Goal: Information Seeking & Learning: Learn about a topic

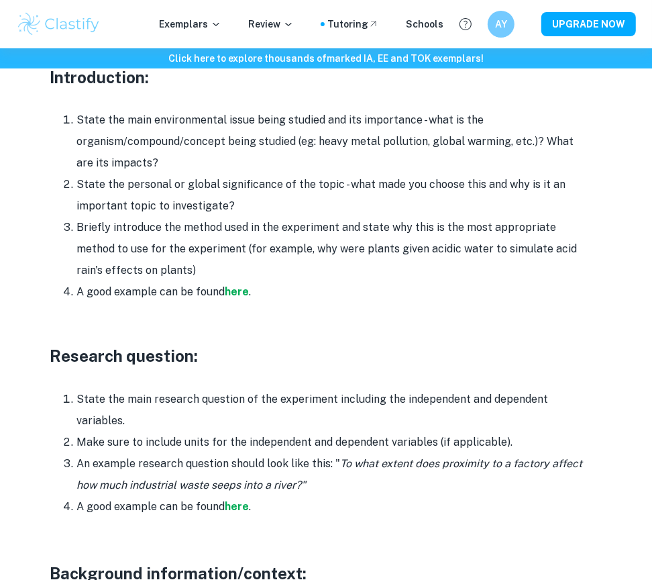
scroll to position [916, 0]
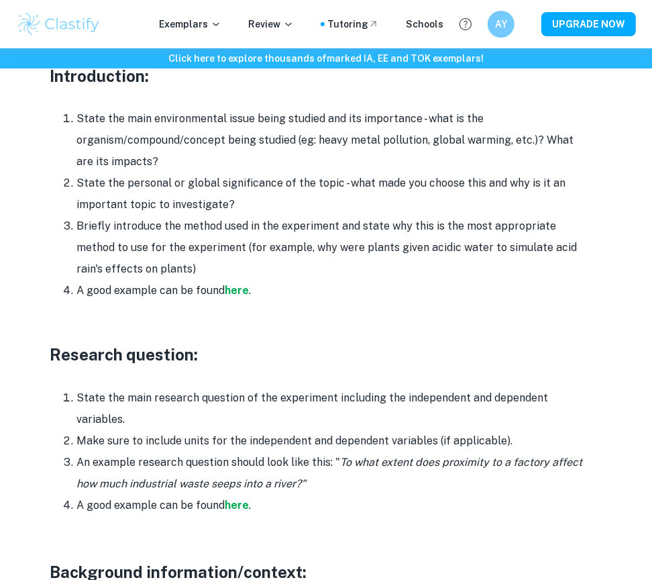
click at [216, 430] on li "Make sure to include units for the independent and dependent variables (if appl…" at bounding box center [331, 440] width 510 height 21
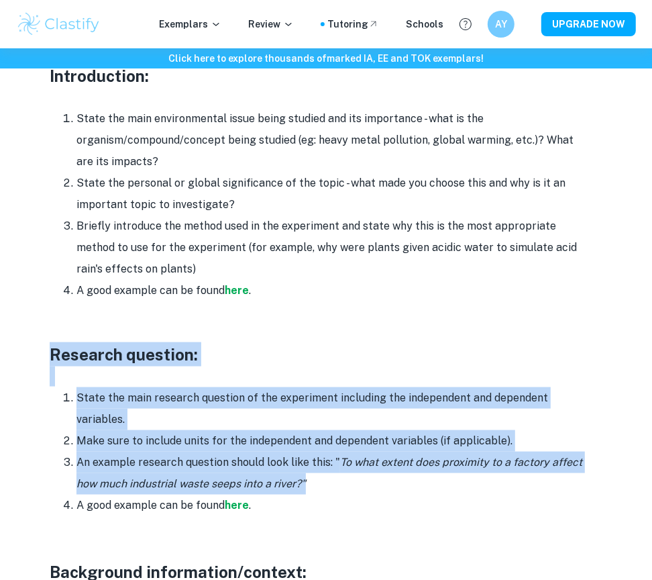
drag, startPoint x: 54, startPoint y: 331, endPoint x: 346, endPoint y: 468, distance: 323.2
copy div "Research question: State the main research question of the experiment including…"
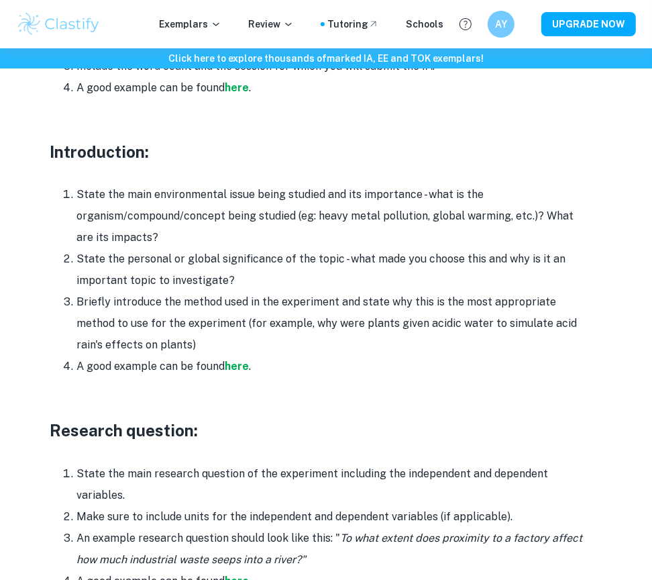
drag, startPoint x: 52, startPoint y: 130, endPoint x: 191, endPoint y: 323, distance: 237.9
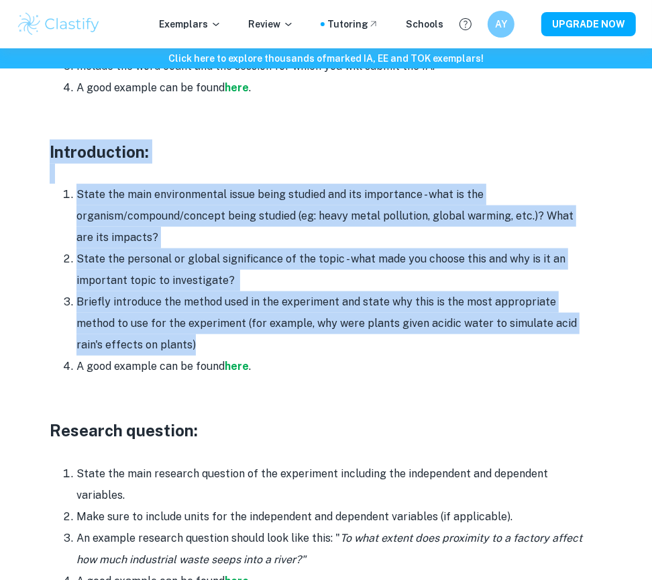
drag, startPoint x: 168, startPoint y: 325, endPoint x: 28, endPoint y: 126, distance: 243.5
copy div "Introduction: State the main environmental issue being studied and its importan…"
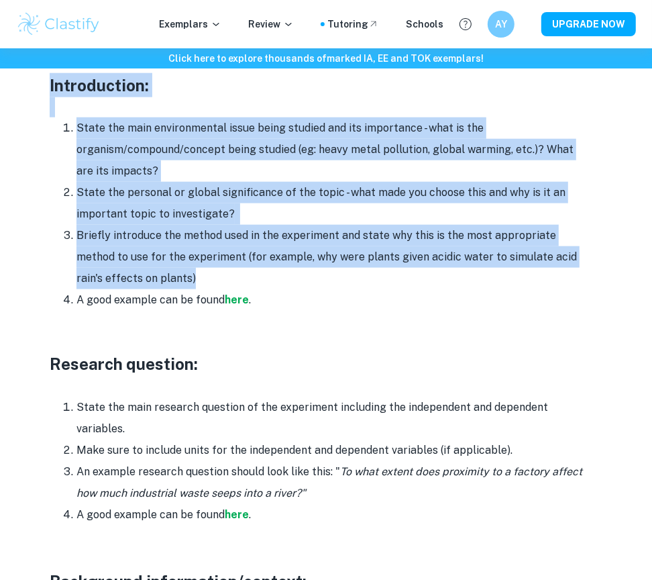
scroll to position [922, 0]
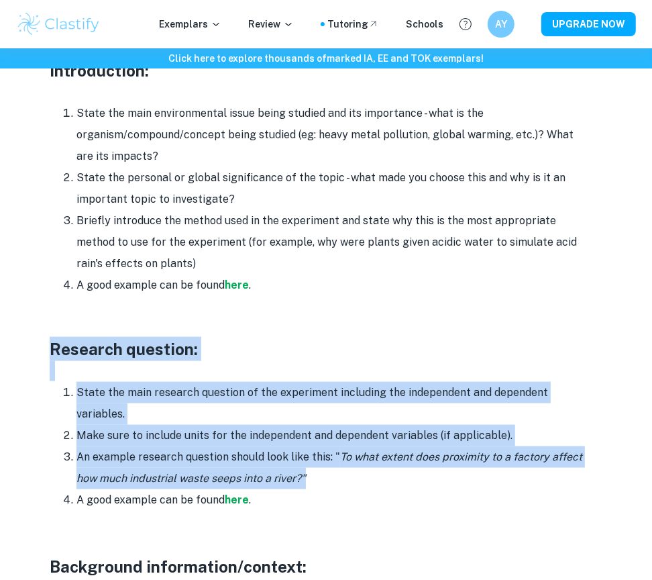
drag, startPoint x: 48, startPoint y: 325, endPoint x: 317, endPoint y: 450, distance: 296.2
copy div "Research question: State the main research question of the experiment including…"
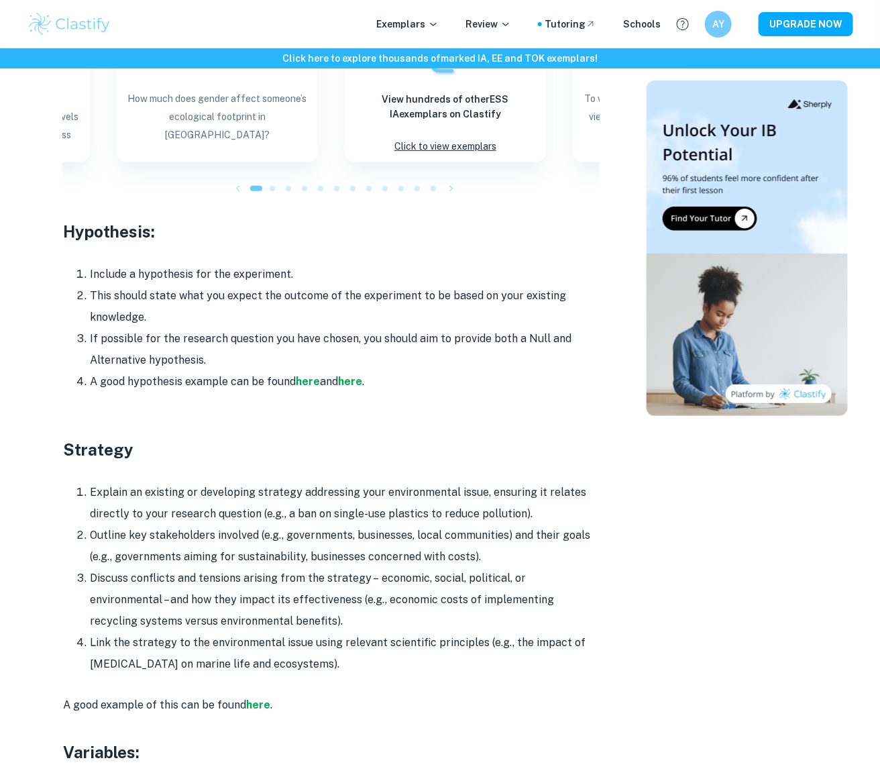
scroll to position [2128, 0]
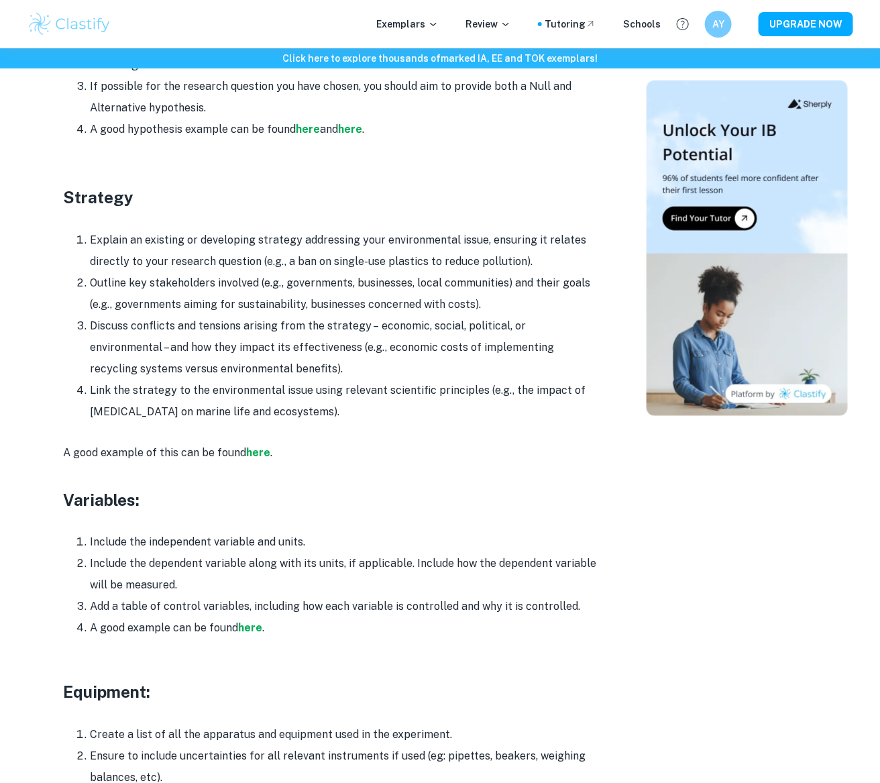
drag, startPoint x: 63, startPoint y: 172, endPoint x: 407, endPoint y: 389, distance: 406.1
click at [407, 389] on div "Are you looking to start writing your ESS IA but need some inspiration? Clastif…" at bounding box center [331, 330] width 537 height 3739
copy div "Strategy Explain an existing or developing strategy addressing your environment…"
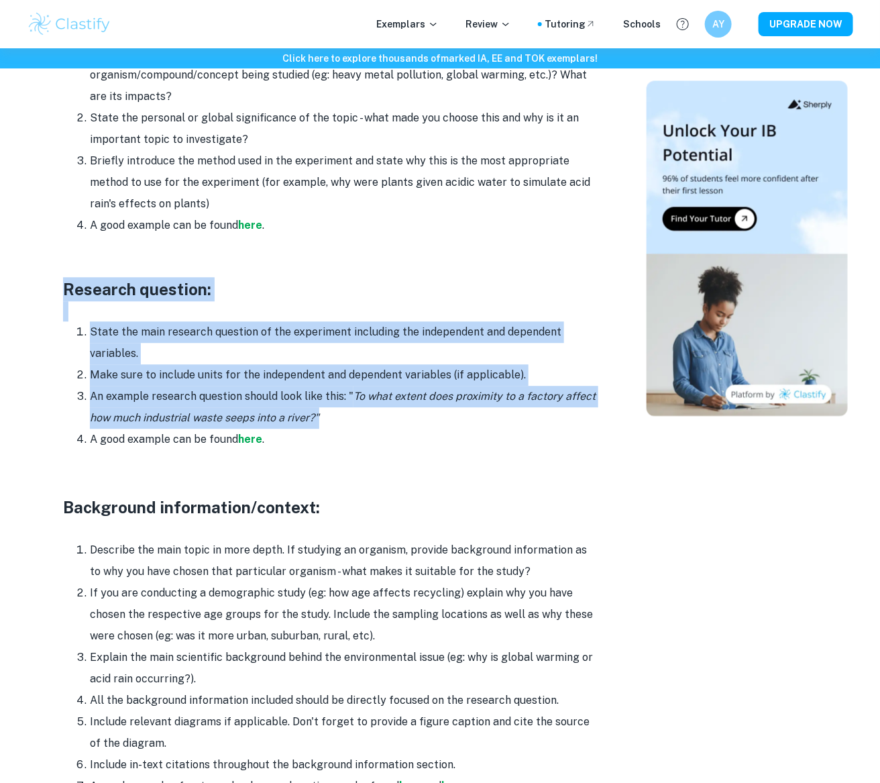
scroll to position [1129, 0]
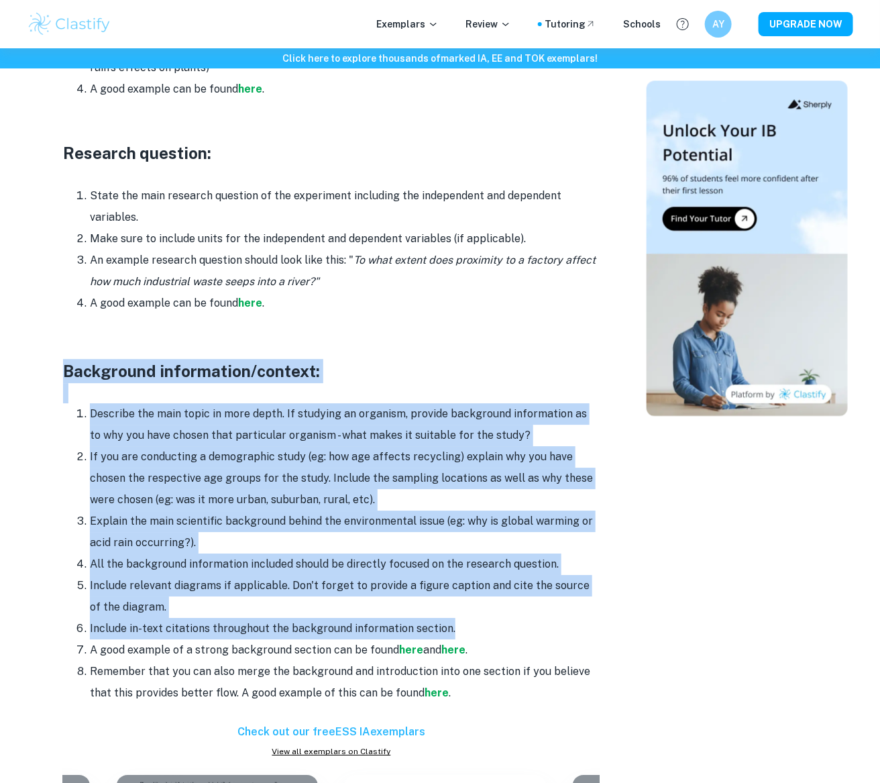
drag, startPoint x: 64, startPoint y: 349, endPoint x: 464, endPoint y: 612, distance: 478.4
copy div "Background information/context: Describe the main topic in more depth. If study…"
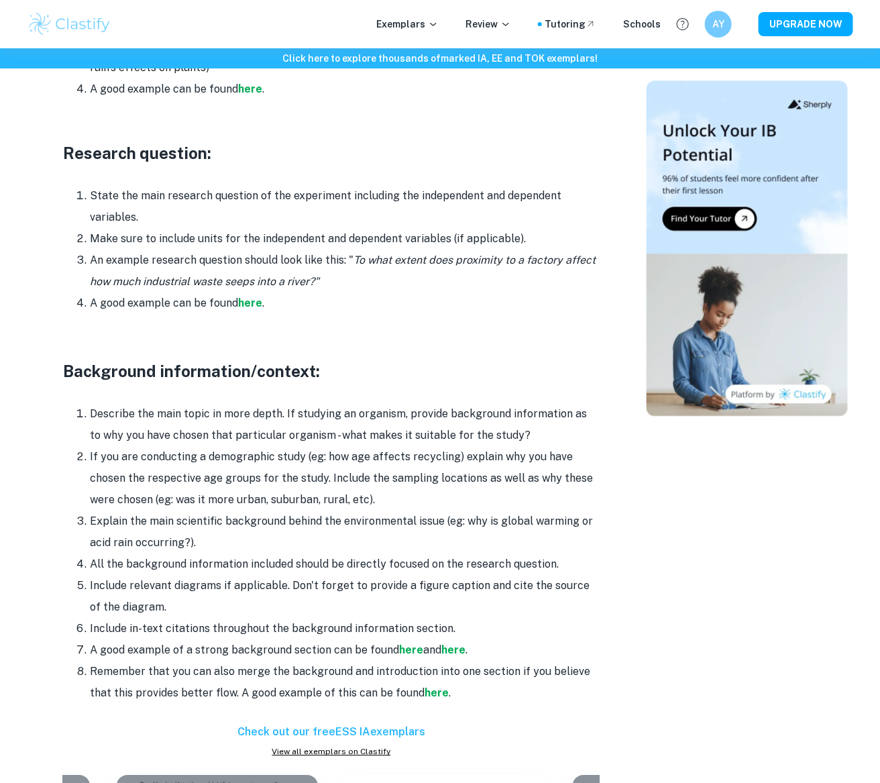
click at [594, 579] on li "Remember that you can also merge the background and introduction into one secti…" at bounding box center [345, 682] width 510 height 43
click at [441, 579] on strong "here" at bounding box center [437, 692] width 24 height 13
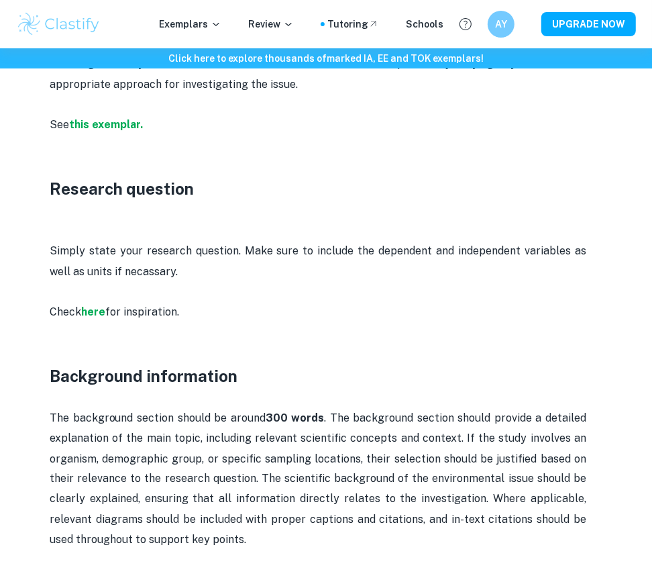
scroll to position [997, 0]
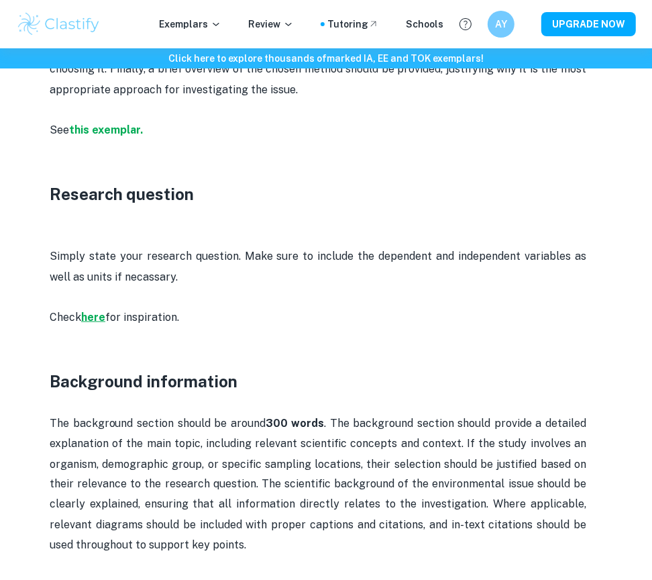
click at [98, 316] on strong "here" at bounding box center [93, 317] width 24 height 13
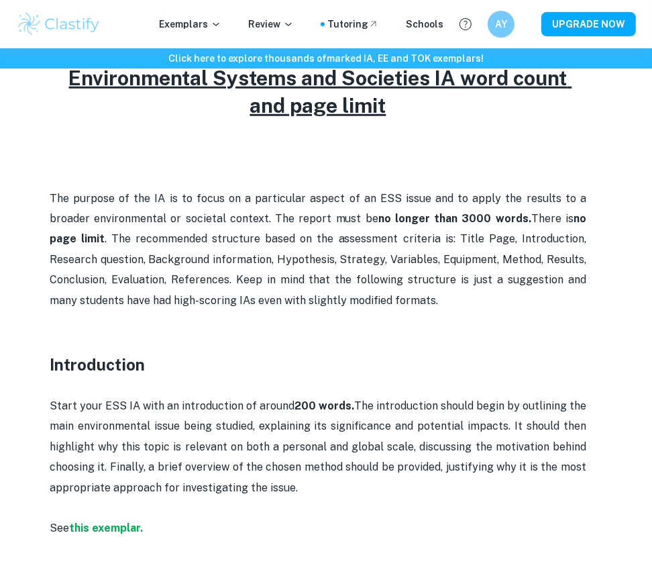
scroll to position [586, 0]
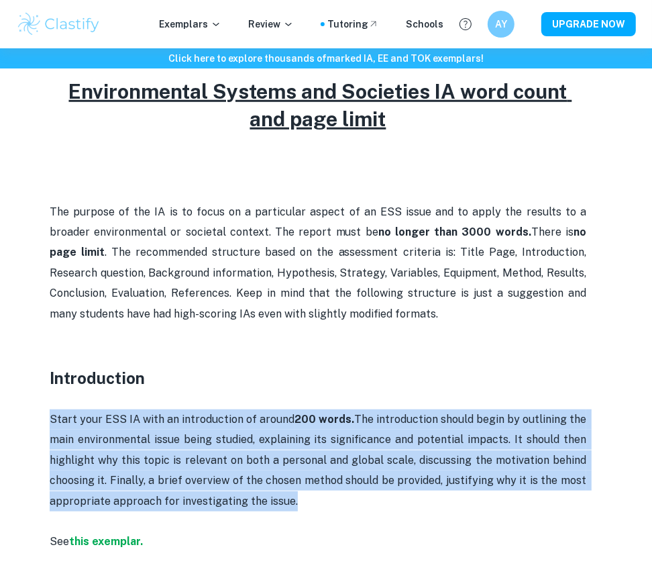
drag, startPoint x: 293, startPoint y: 501, endPoint x: 48, endPoint y: 418, distance: 259.2
copy span "Start your ESS IA with an introduction of around 200 words. The introduction sh…"
drag, startPoint x: 50, startPoint y: 376, endPoint x: 349, endPoint y: 525, distance: 333.9
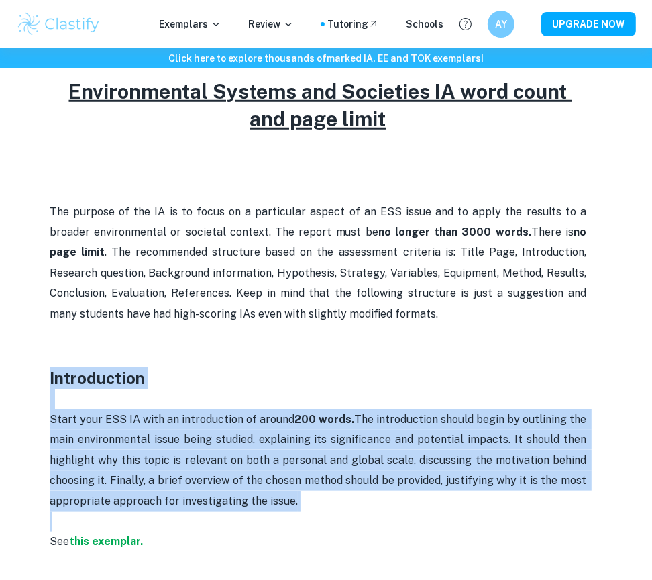
copy div "Introduction Start your ESS IA with an introduction of around 200 words. The in…"
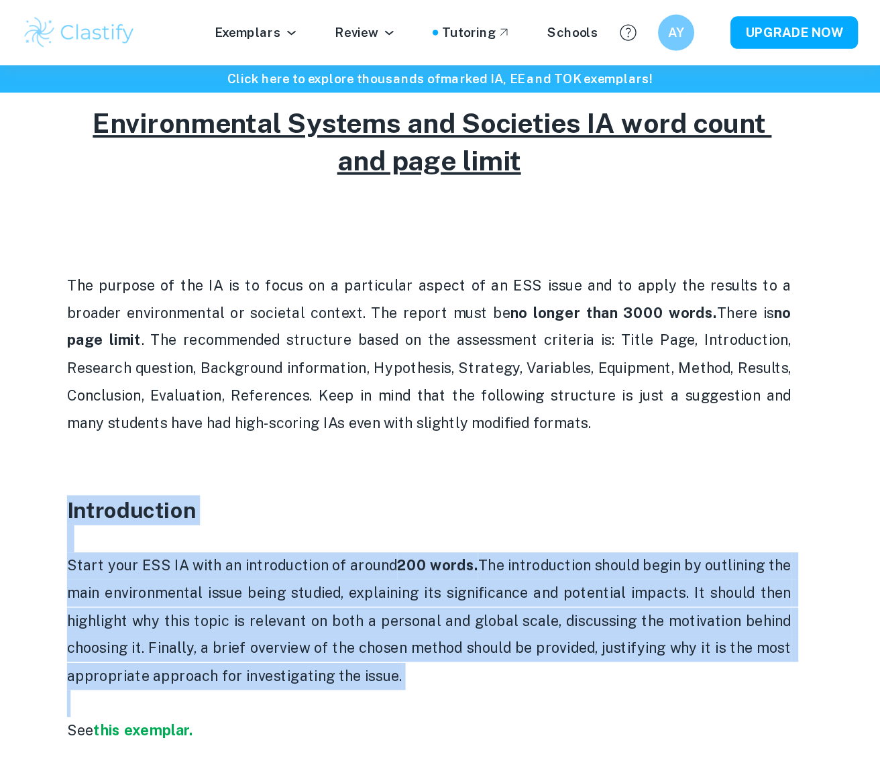
scroll to position [628, 0]
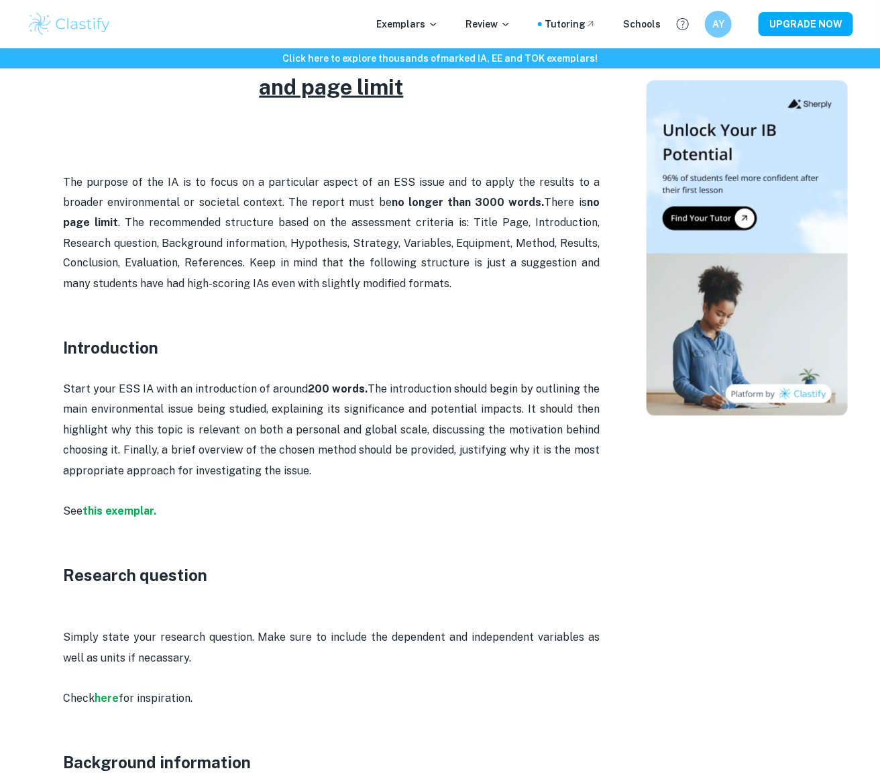
click at [404, 252] on p "The purpose of the IA is to focus on a particular aspect of an ESS issue and to…" at bounding box center [331, 243] width 537 height 143
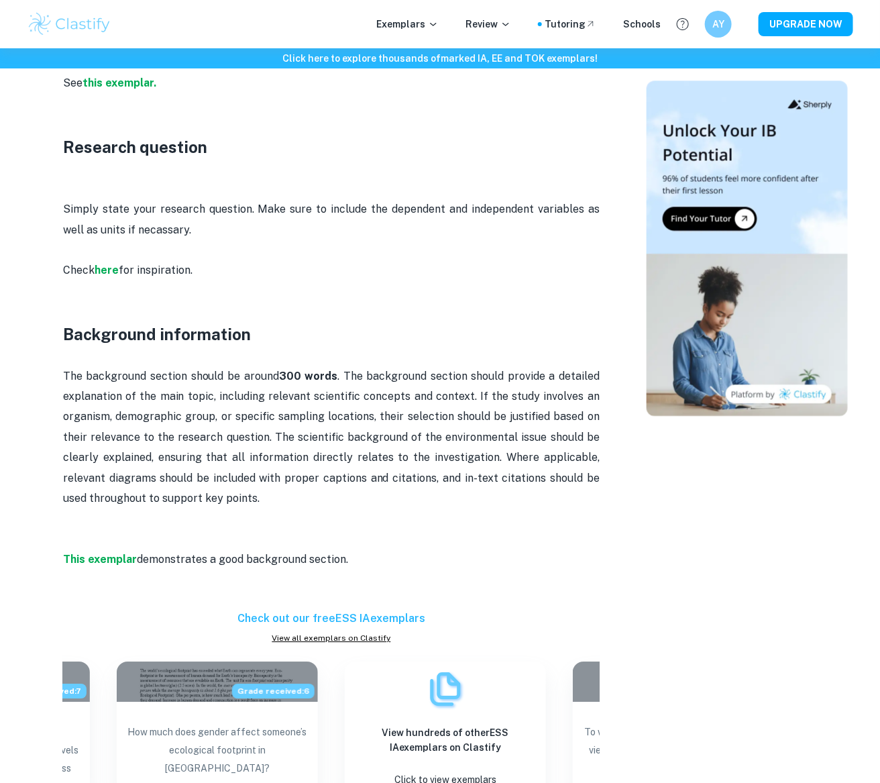
scroll to position [1069, 0]
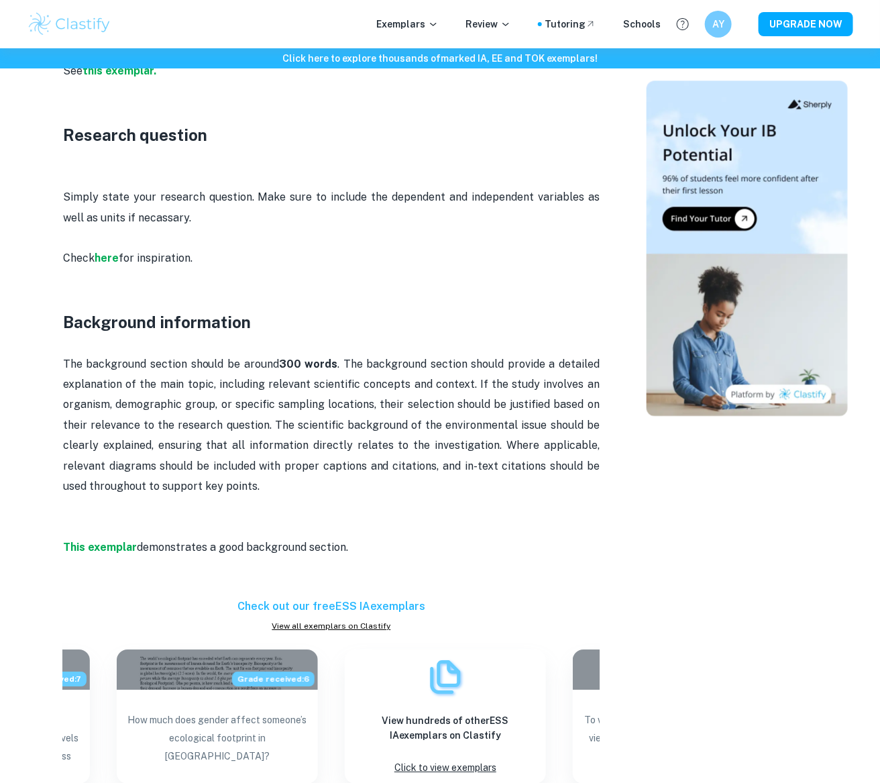
drag, startPoint x: 64, startPoint y: 323, endPoint x: 389, endPoint y: 483, distance: 362.7
copy div "Background information The background section should be around 300 words . The …"
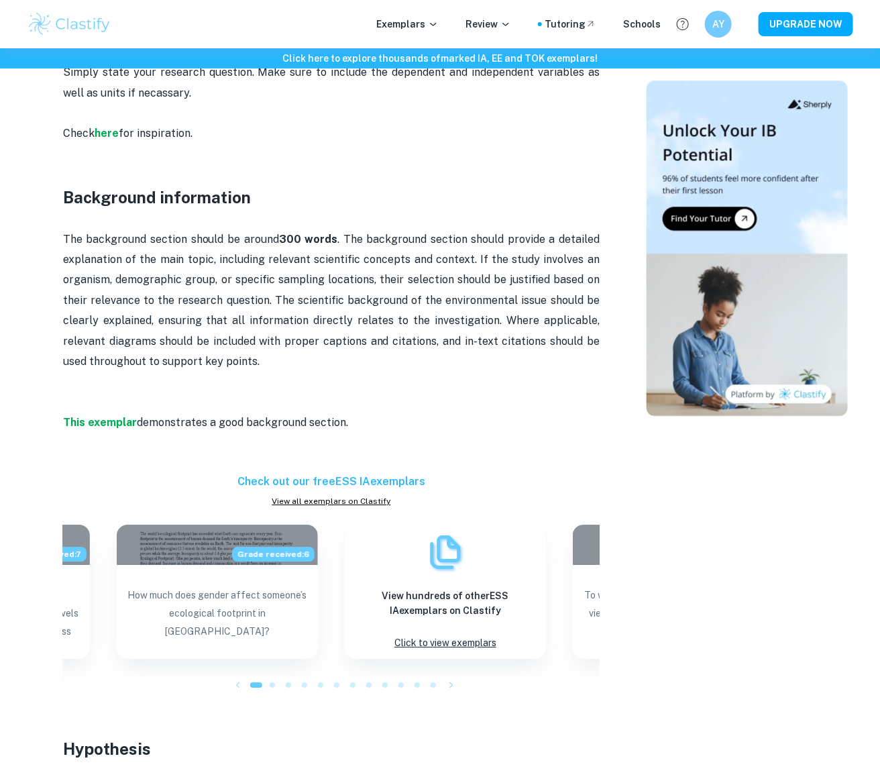
scroll to position [1214, 0]
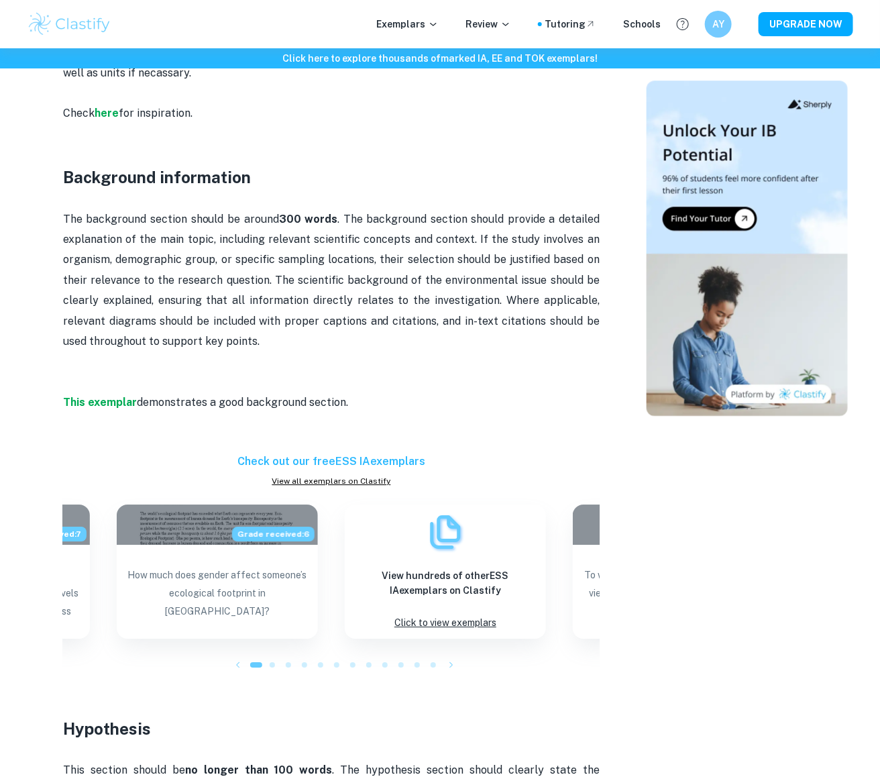
click at [430, 266] on p "The background section should be around 300 words . The background section shou…" at bounding box center [331, 280] width 537 height 143
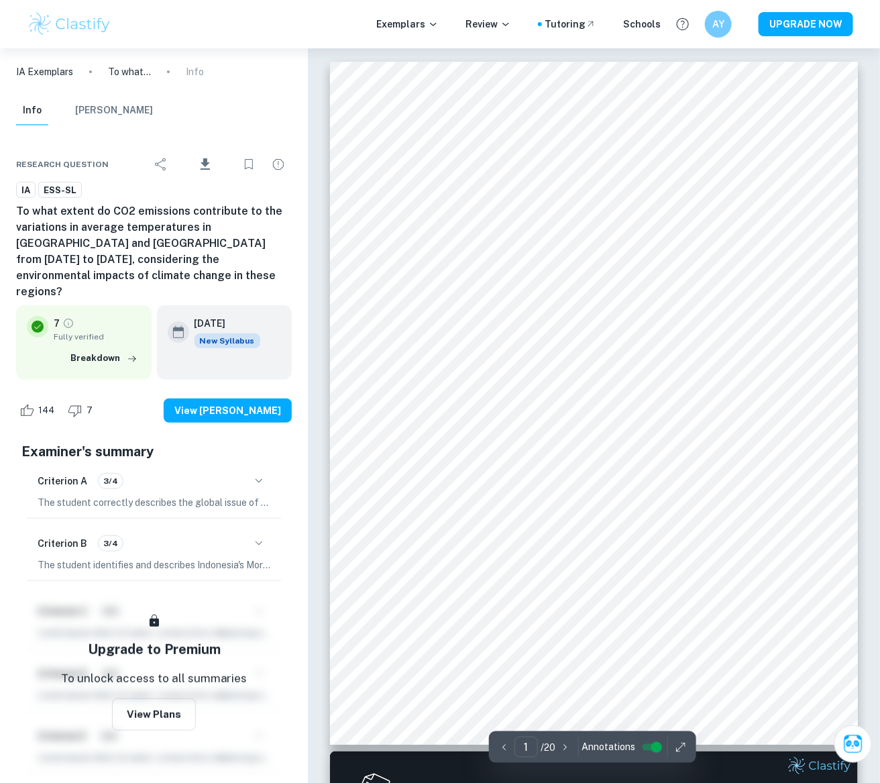
click at [70, 29] on img at bounding box center [69, 24] width 85 height 27
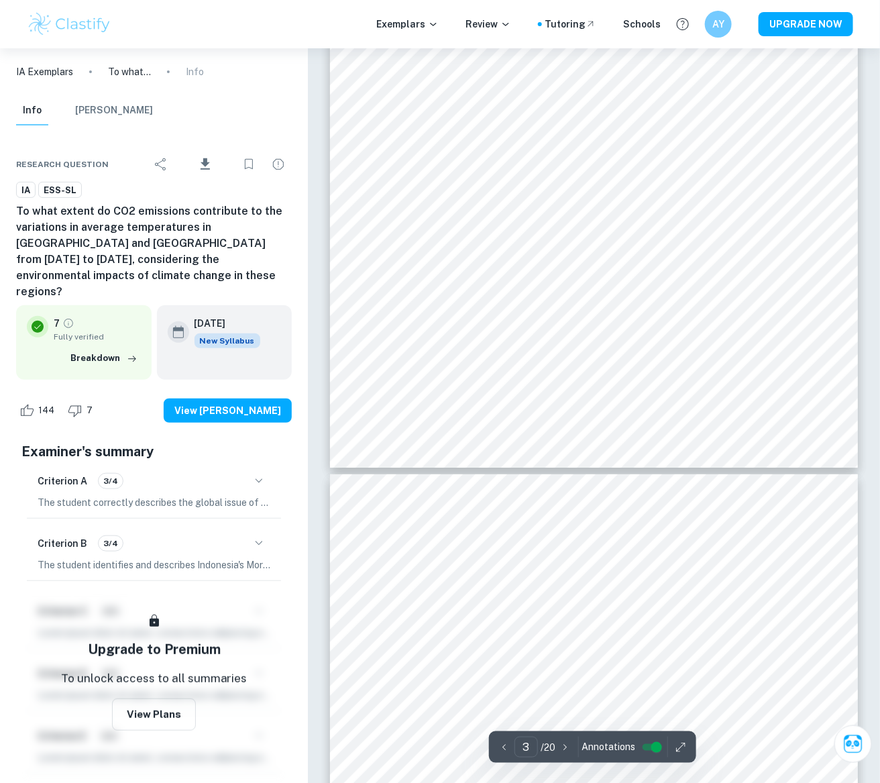
scroll to position [1829, 0]
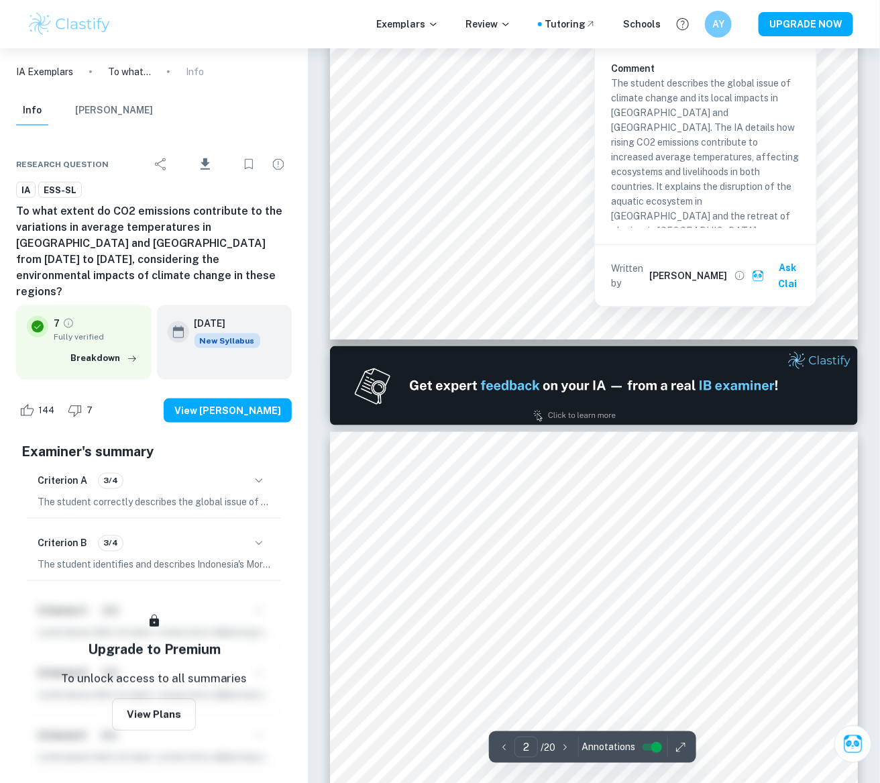
type input "1"
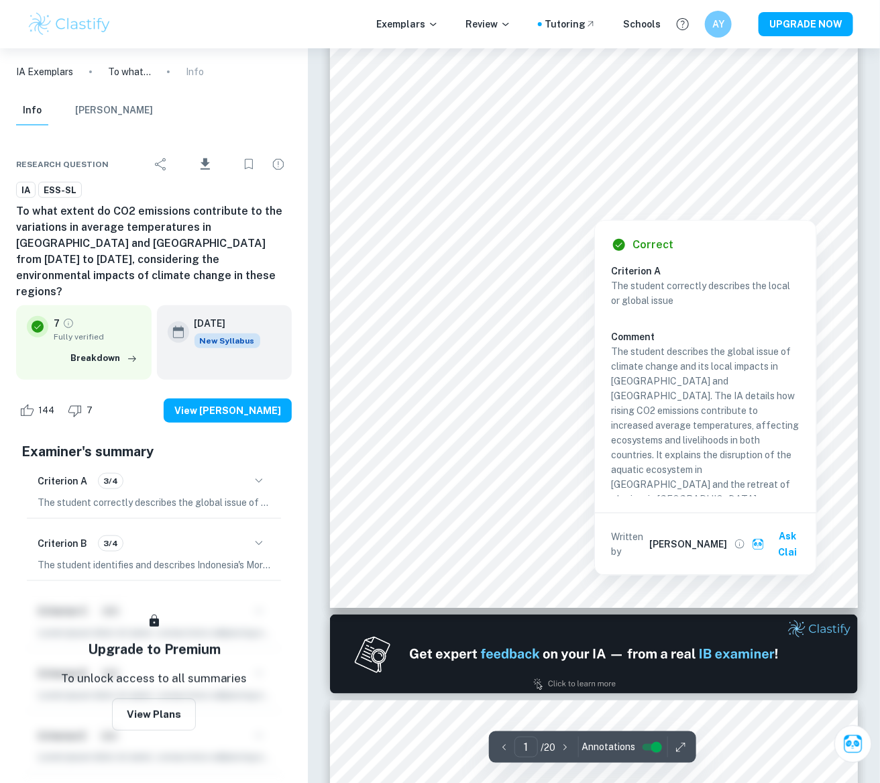
scroll to position [0, 0]
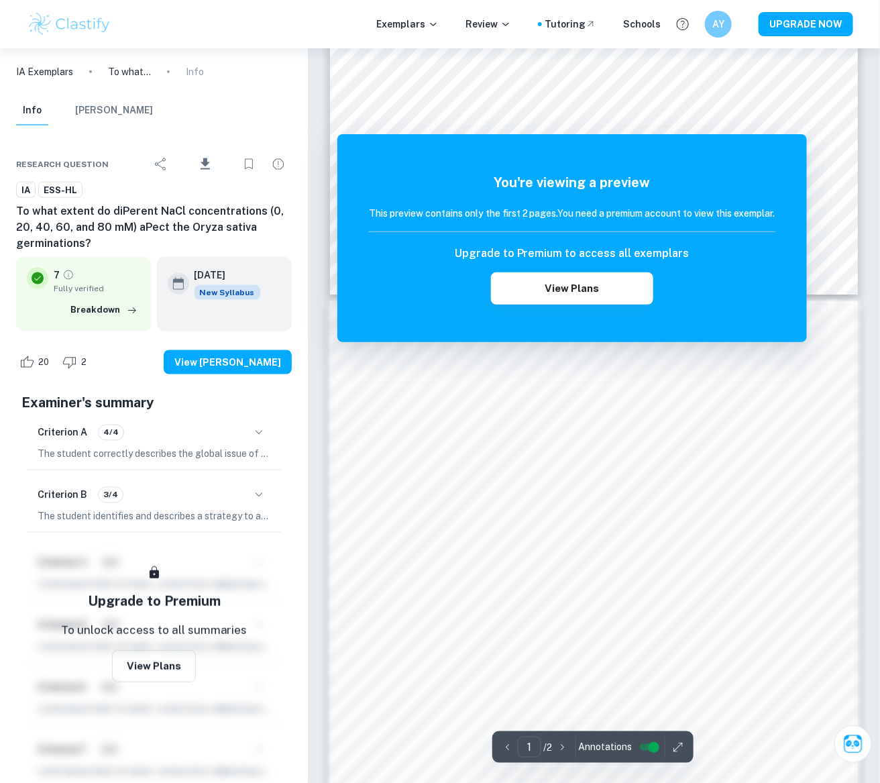
scroll to position [502, 0]
click at [599, 297] on button "View Plans" at bounding box center [572, 288] width 162 height 32
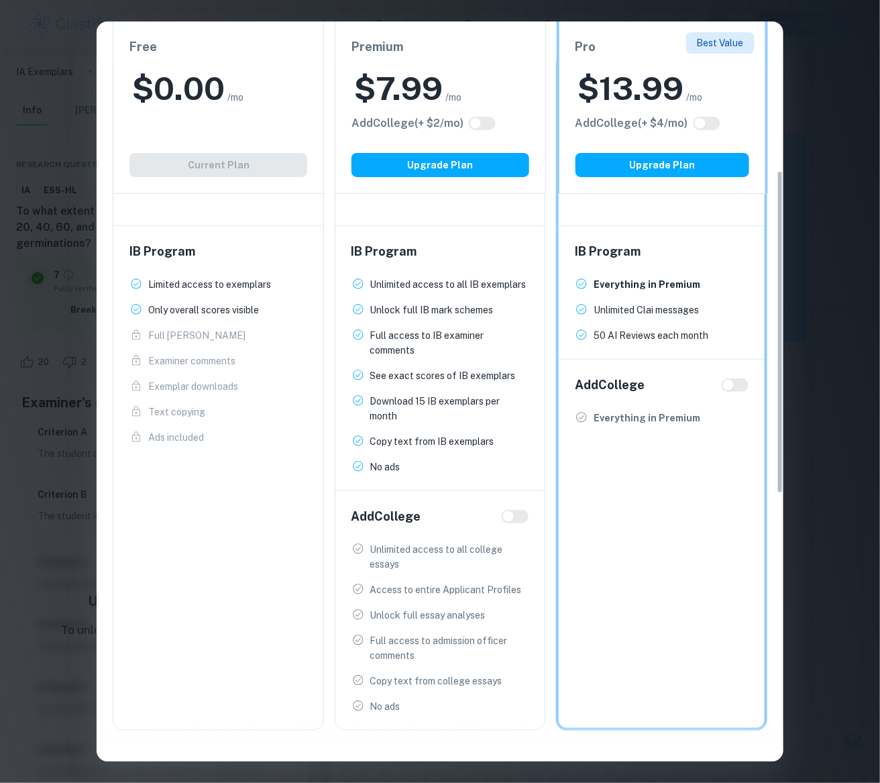
scroll to position [8, 0]
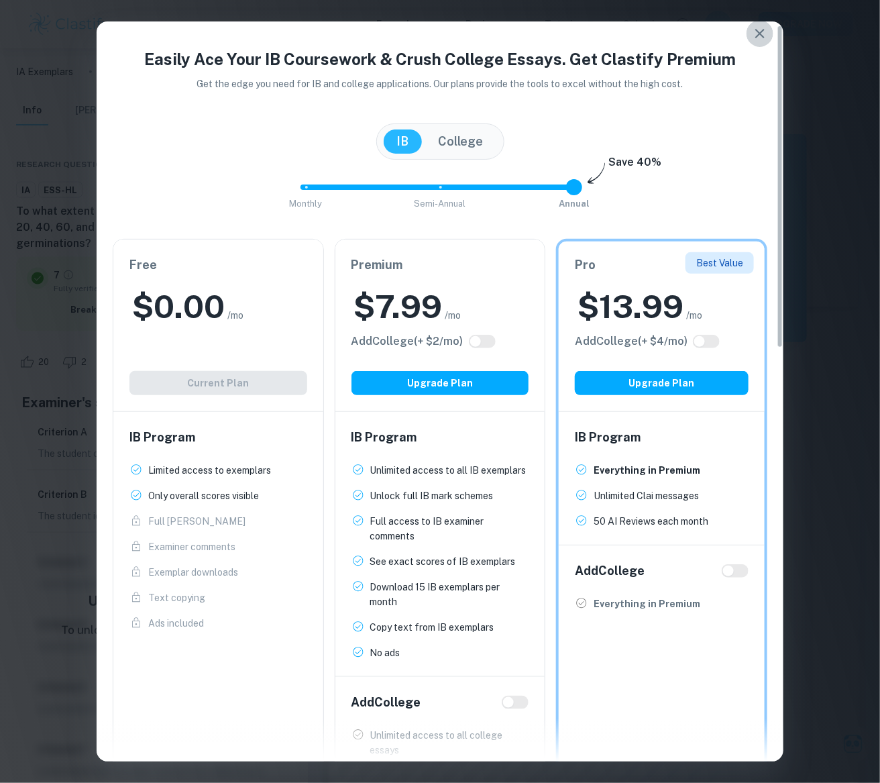
click at [760, 35] on icon "button" at bounding box center [760, 33] width 16 height 16
